Goal: Information Seeking & Learning: Understand process/instructions

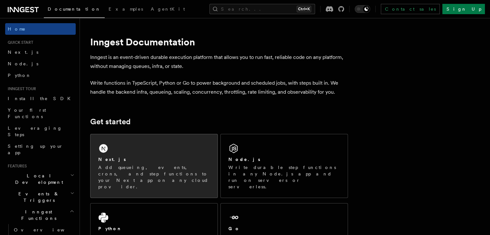
click at [138, 154] on div "Next.js Add queueing, events, crons, and step functions to your Next app on any…" at bounding box center [154, 165] width 127 height 63
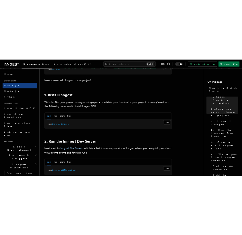
scroll to position [322, 0]
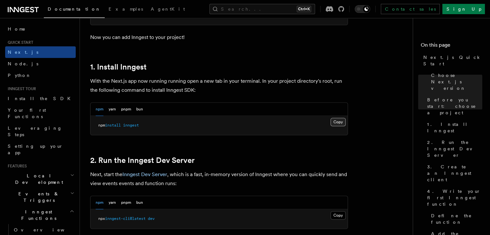
click at [335, 121] on button "Copy Copied" at bounding box center [338, 122] width 15 height 8
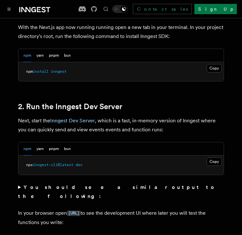
scroll to position [419, 0]
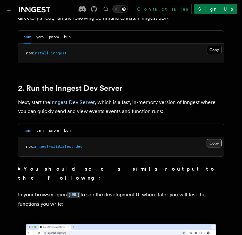
click at [213, 139] on button "Copy Copied" at bounding box center [214, 143] width 15 height 8
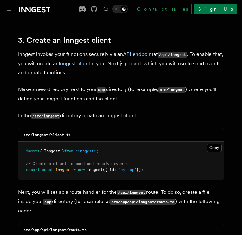
scroll to position [773, 0]
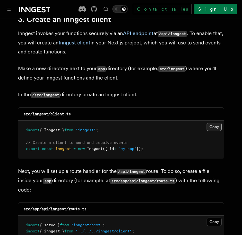
click at [214, 123] on button "Copy Copied" at bounding box center [214, 127] width 15 height 8
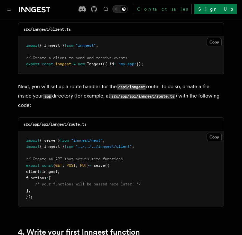
scroll to position [870, 0]
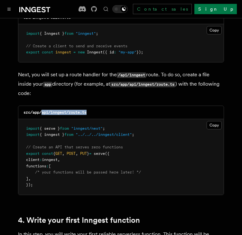
drag, startPoint x: 42, startPoint y: 95, endPoint x: 89, endPoint y: 93, distance: 46.8
click at [89, 106] on div "src/app/api/inngest/route.ts" at bounding box center [121, 112] width 206 height 13
copy code "api/inngest/route.ts"
click at [219, 121] on button "Copy Copied" at bounding box center [214, 125] width 15 height 8
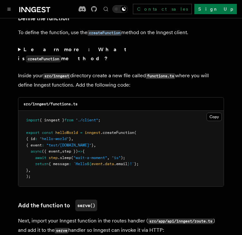
scroll to position [1127, 0]
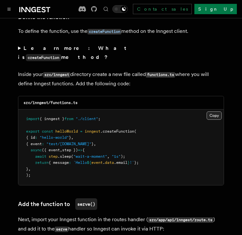
click at [216, 111] on button "Copy Copied" at bounding box center [214, 115] width 15 height 8
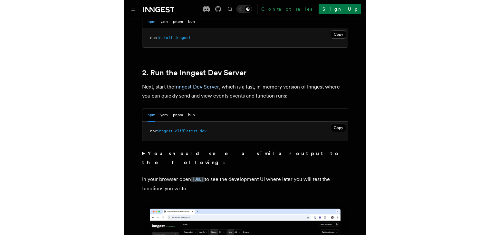
scroll to position [419, 0]
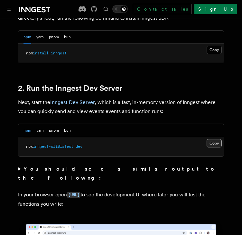
click at [216, 139] on button "Copy Copied" at bounding box center [214, 143] width 15 height 8
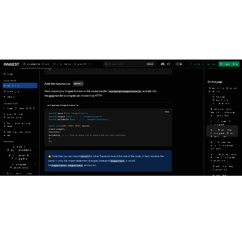
scroll to position [1256, 0]
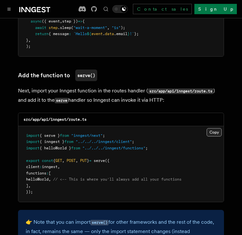
click at [212, 128] on button "Copy Copied" at bounding box center [214, 132] width 15 height 8
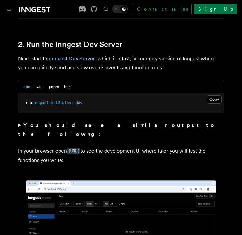
scroll to position [387, 0]
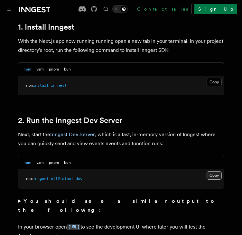
click at [218, 171] on button "Copy Copied" at bounding box center [214, 175] width 15 height 8
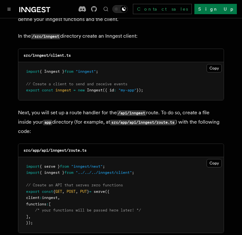
scroll to position [838, 0]
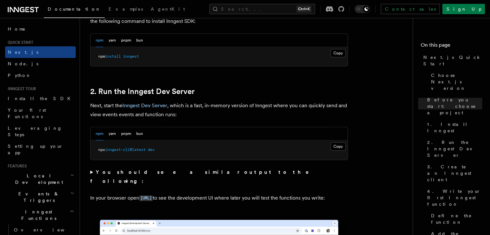
scroll to position [387, 0]
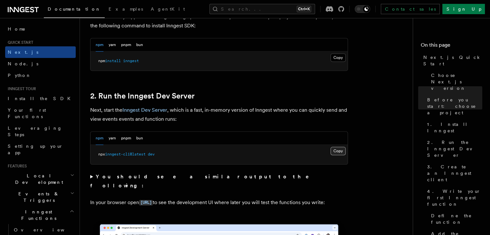
click at [243, 152] on button "Copy Copied" at bounding box center [338, 151] width 15 height 8
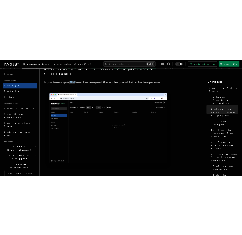
scroll to position [548, 0]
